Goal: Task Accomplishment & Management: Manage account settings

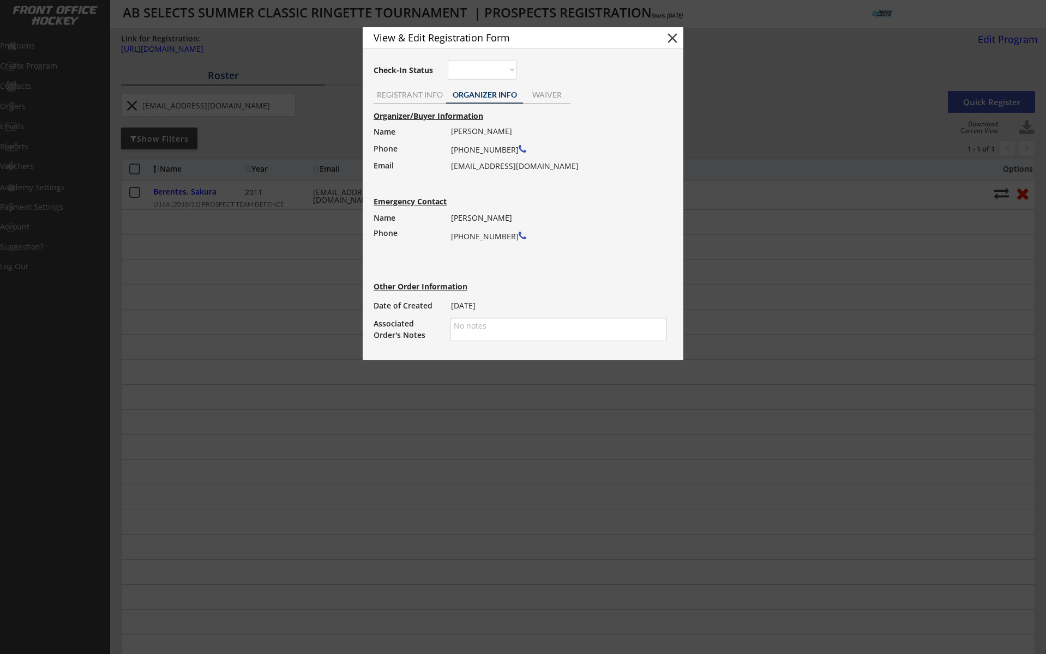
select select ""All Levels""
select select ""All Positions""
click at [670, 38] on button "close" at bounding box center [672, 38] width 16 height 16
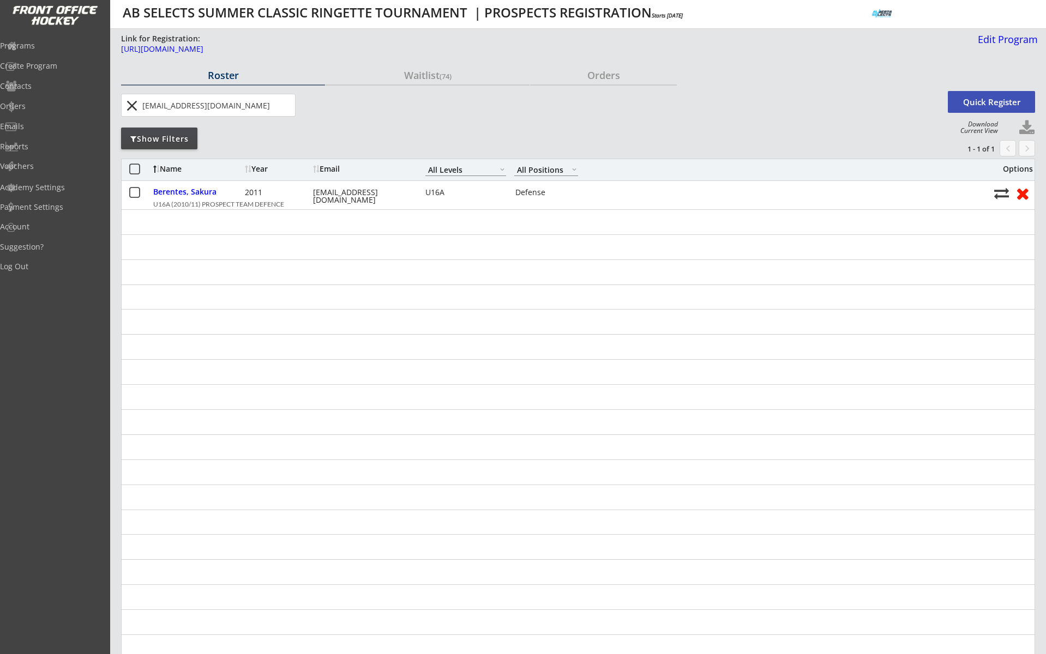
click at [133, 101] on button "close" at bounding box center [132, 105] width 18 height 17
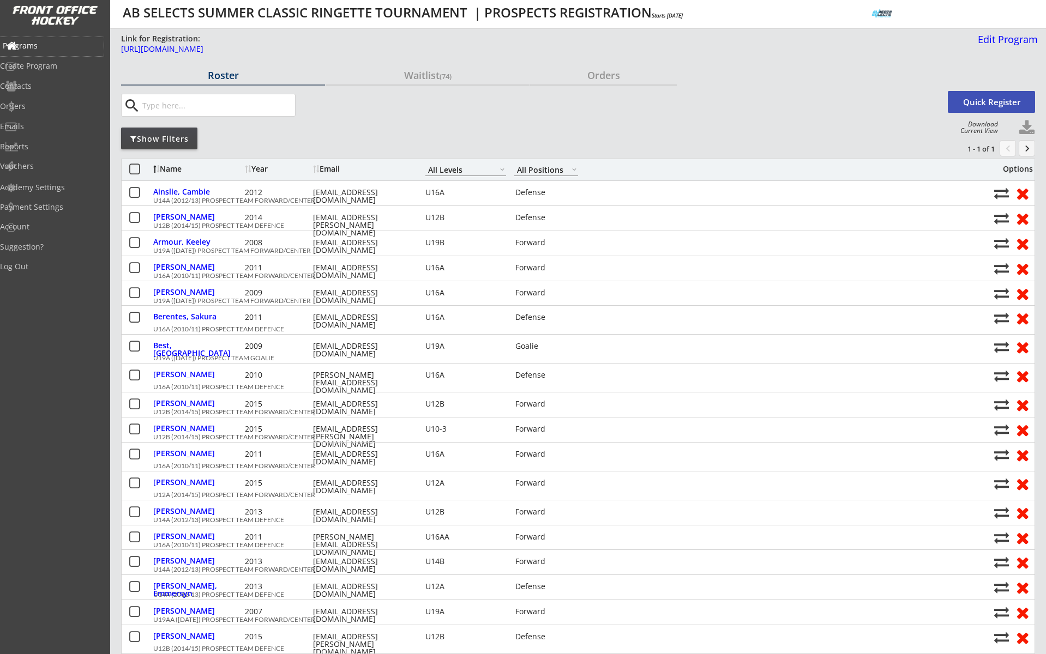
click at [34, 39] on div "Programs" at bounding box center [52, 46] width 104 height 19
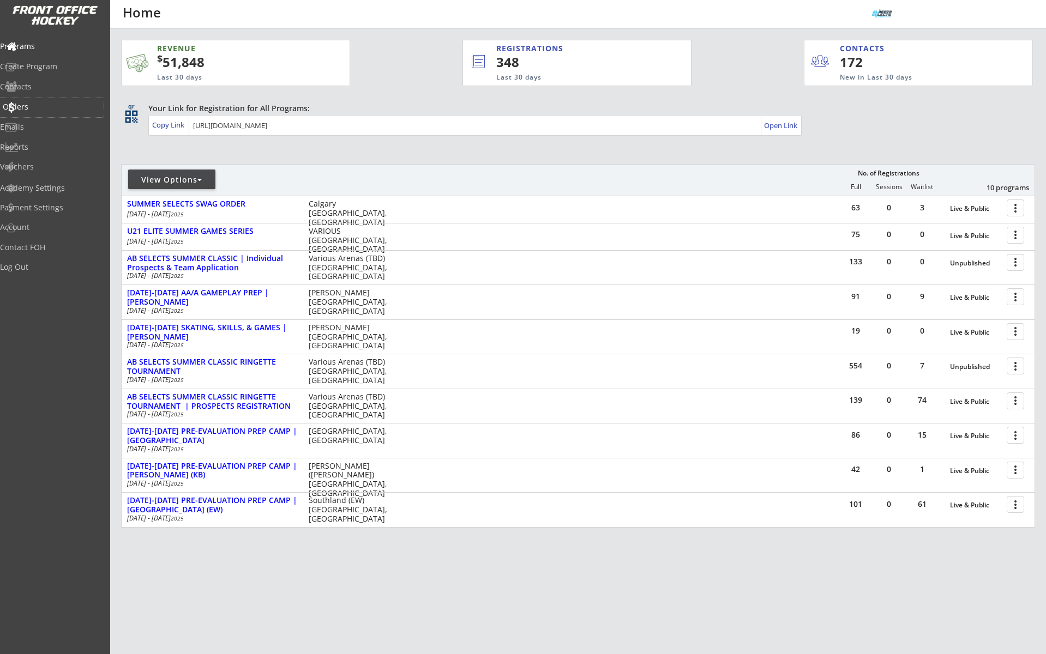
click at [54, 108] on div "Orders" at bounding box center [52, 107] width 98 height 8
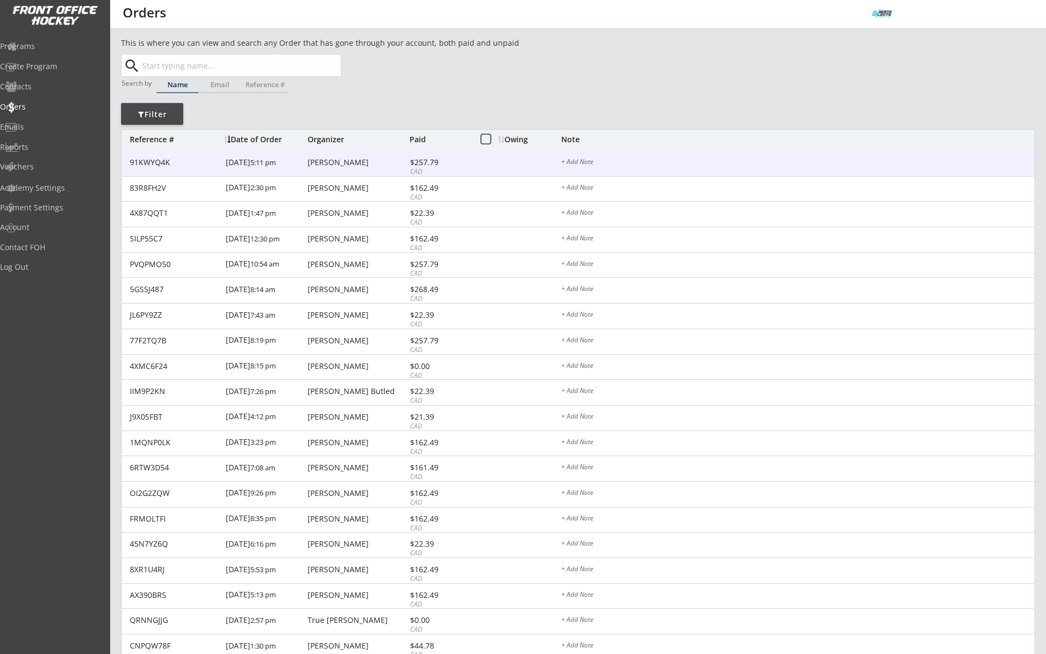
click at [355, 164] on div "[PERSON_NAME]" at bounding box center [356, 163] width 99 height 8
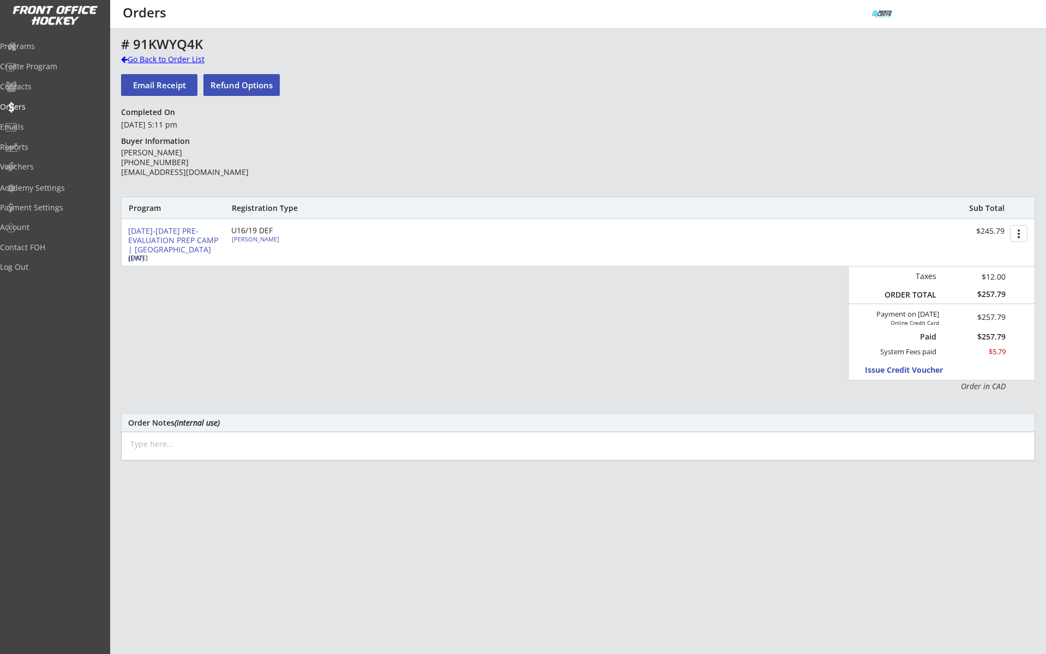
drag, startPoint x: 176, startPoint y: 61, endPoint x: 202, endPoint y: 84, distance: 35.1
click at [176, 61] on div "Go Back to Order List" at bounding box center [177, 59] width 112 height 11
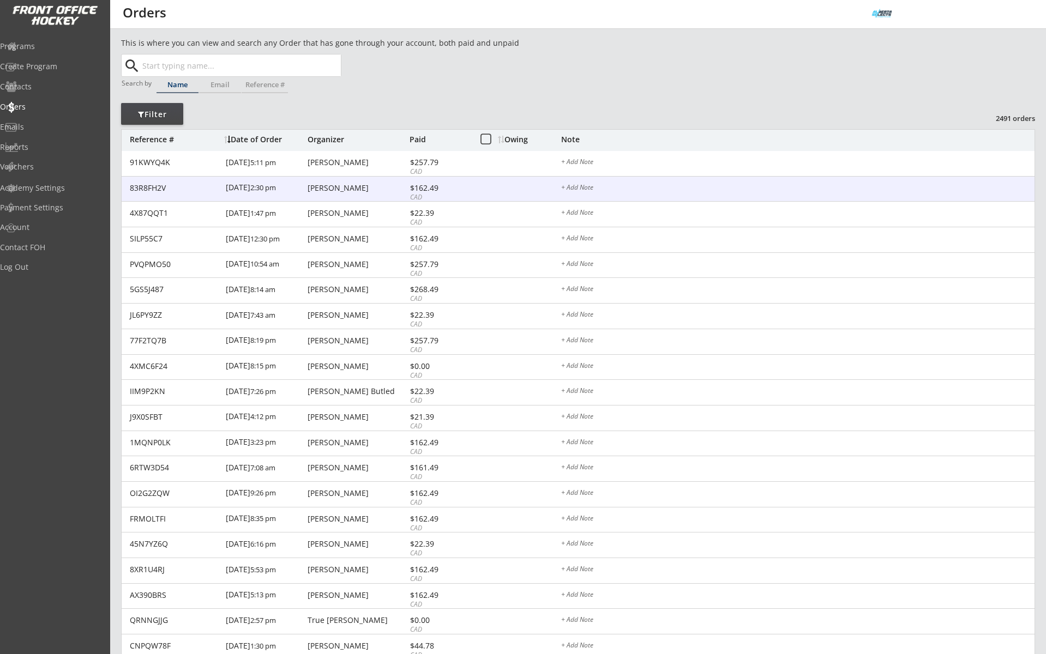
click at [304, 188] on div "[DATE] 2:30 pm" at bounding box center [265, 189] width 79 height 25
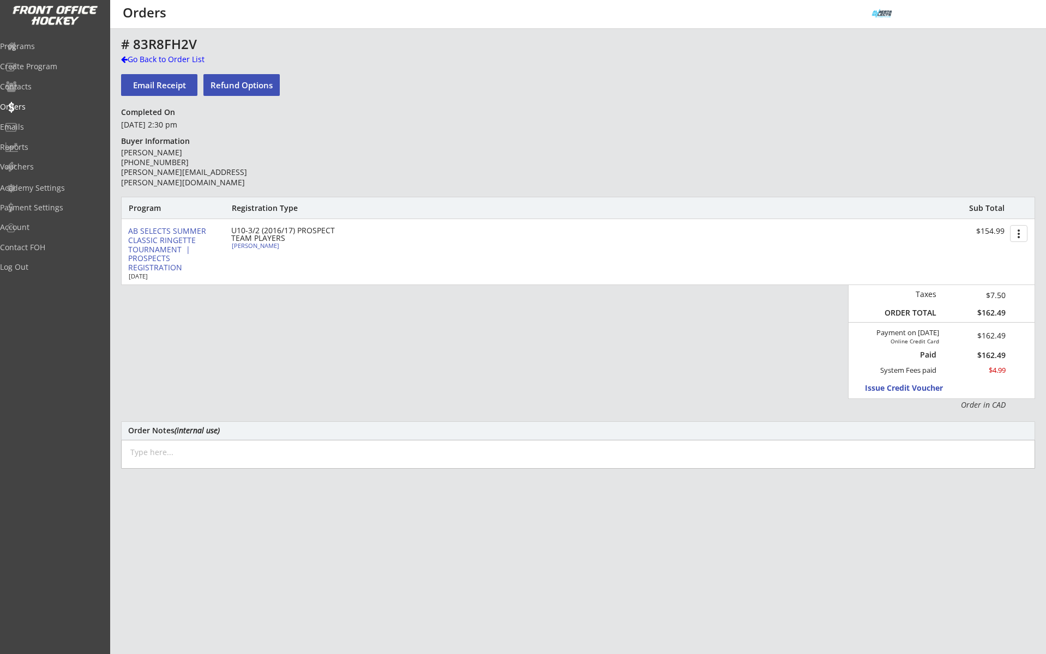
click at [154, 67] on div "# 83R8FH2V Go Back to Order List Email Receipt Refund Options Completed On [DAT…" at bounding box center [578, 359] width 914 height 645
click at [155, 63] on div "Go Back to Order List" at bounding box center [177, 59] width 112 height 11
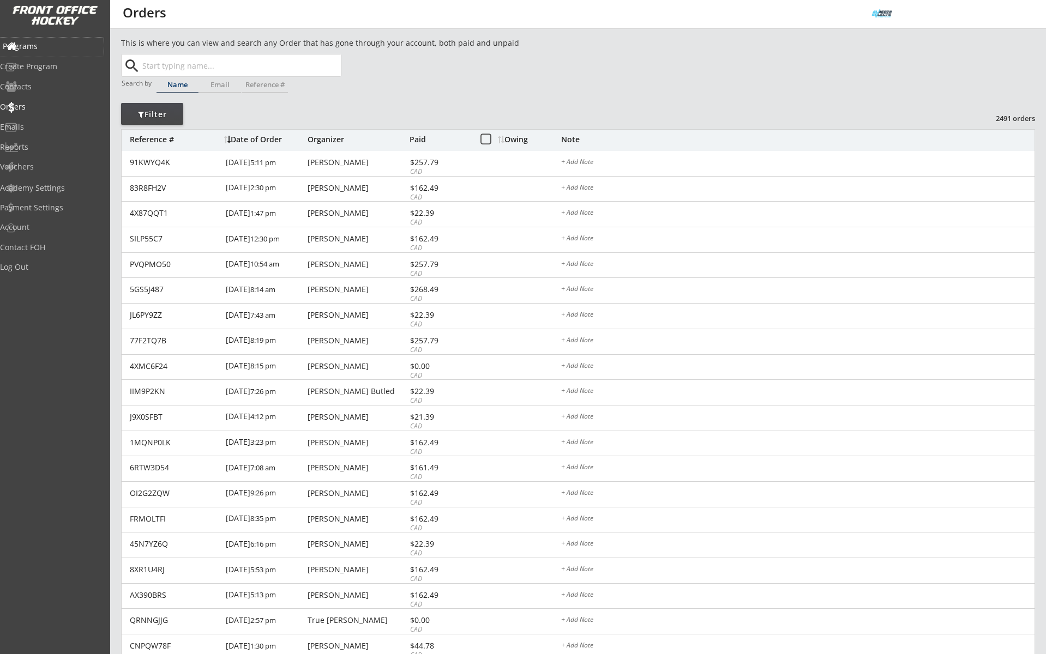
click at [48, 43] on div "Programs" at bounding box center [52, 47] width 98 height 8
